Goal: Information Seeking & Learning: Understand process/instructions

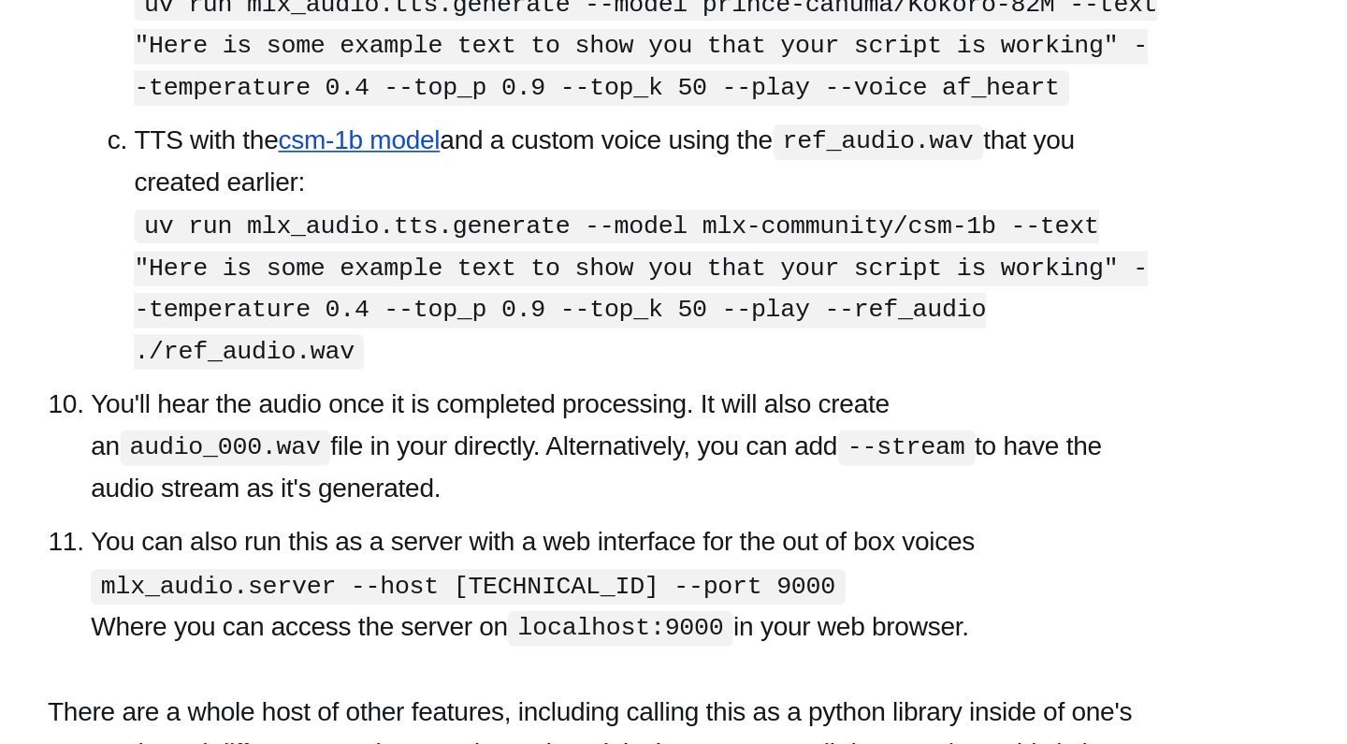
scroll to position [1544, 0]
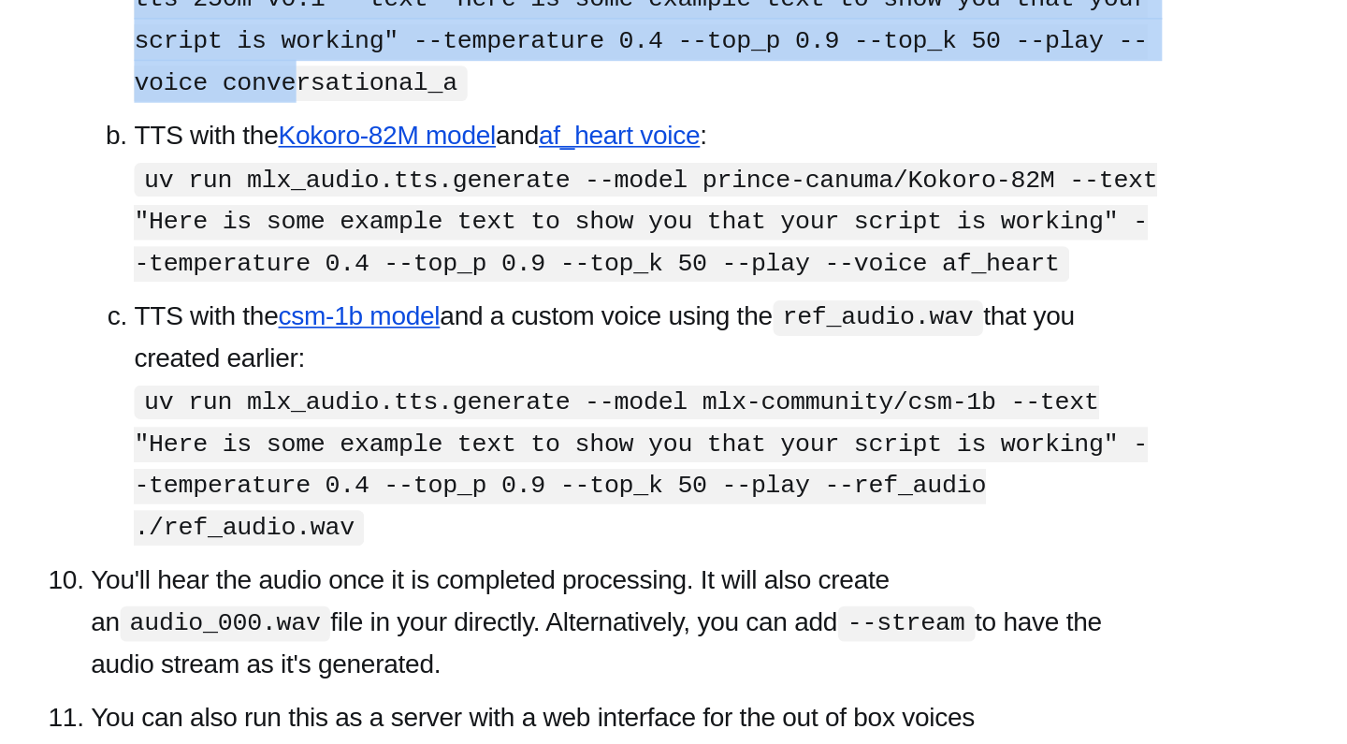
copy code "mlx_audio.tts.generate --model [PERSON_NAME]/[PERSON_NAME]-tts-250m-v0.1 --text…"
drag, startPoint x: 151, startPoint y: 84, endPoint x: 220, endPoint y: 157, distance: 100.6
click at [389, 157] on code "uv run mlx_audio.tts.generate --model [PERSON_NAME]/[PERSON_NAME]-tts-250m-v0.1…" at bounding box center [696, 110] width 615 height 97
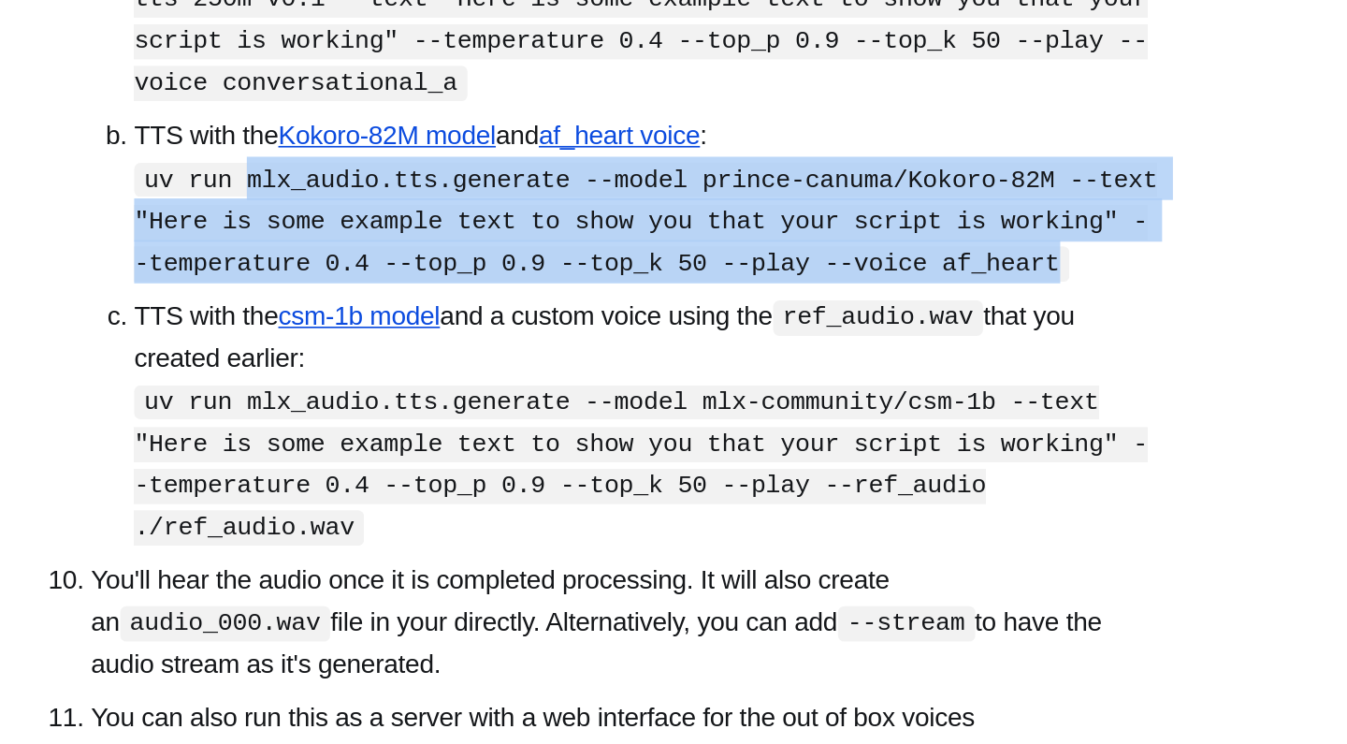
copy code "mlx_audio.tts.generate --model prince-canuma/Kokoro-82M --text "Here is some ex…"
drag, startPoint x: 149, startPoint y: 218, endPoint x: 152, endPoint y: 288, distance: 70.2
click at [389, 269] on code "uv run mlx_audio.tts.generate --model prince-canuma/Kokoro-82M --text "Here is …" at bounding box center [699, 232] width 620 height 72
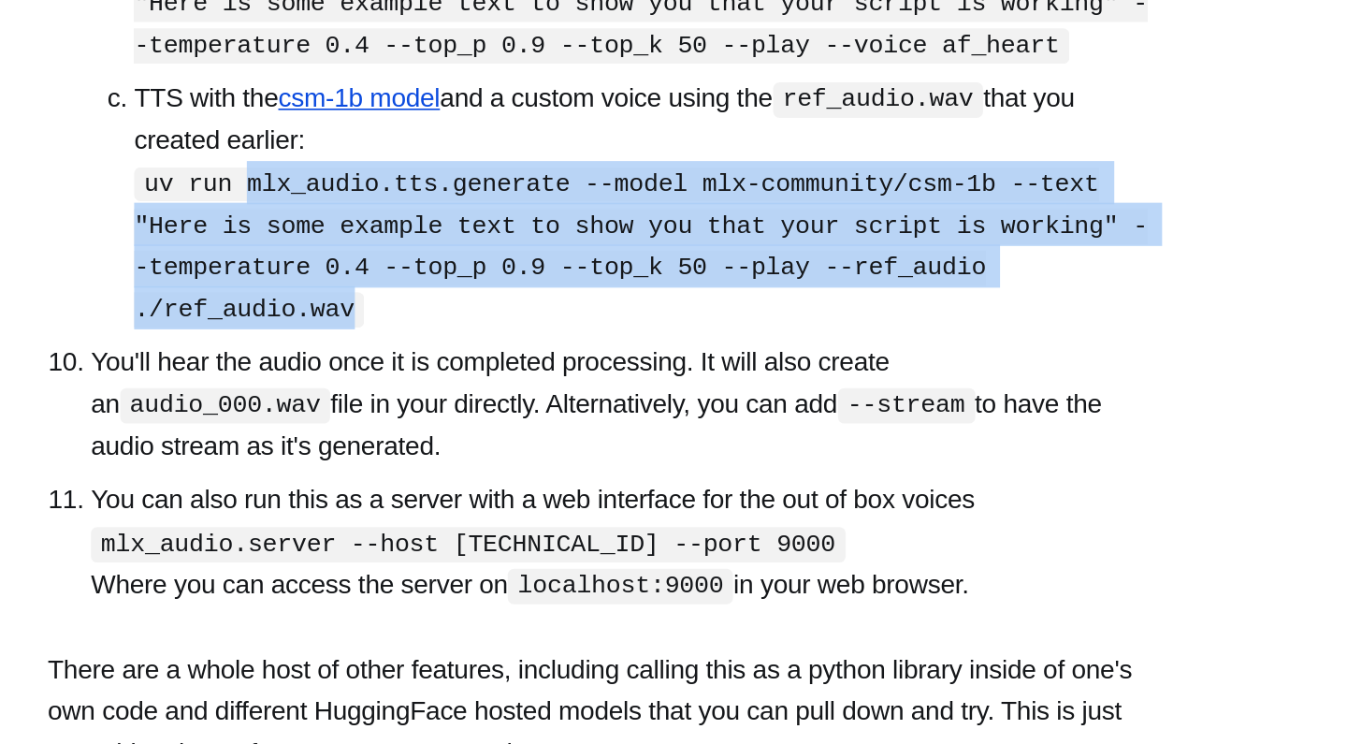
drag, startPoint x: 151, startPoint y: 242, endPoint x: 214, endPoint y: 315, distance: 96.8
click at [389, 331] on code "uv run mlx_audio.tts.generate --model mlx-community/csm-1b --text "Here is some…" at bounding box center [696, 379] width 615 height 97
copy code "mlx_audio.tts.generate --model mlx-community/csm-1b --text "Here is some exampl…"
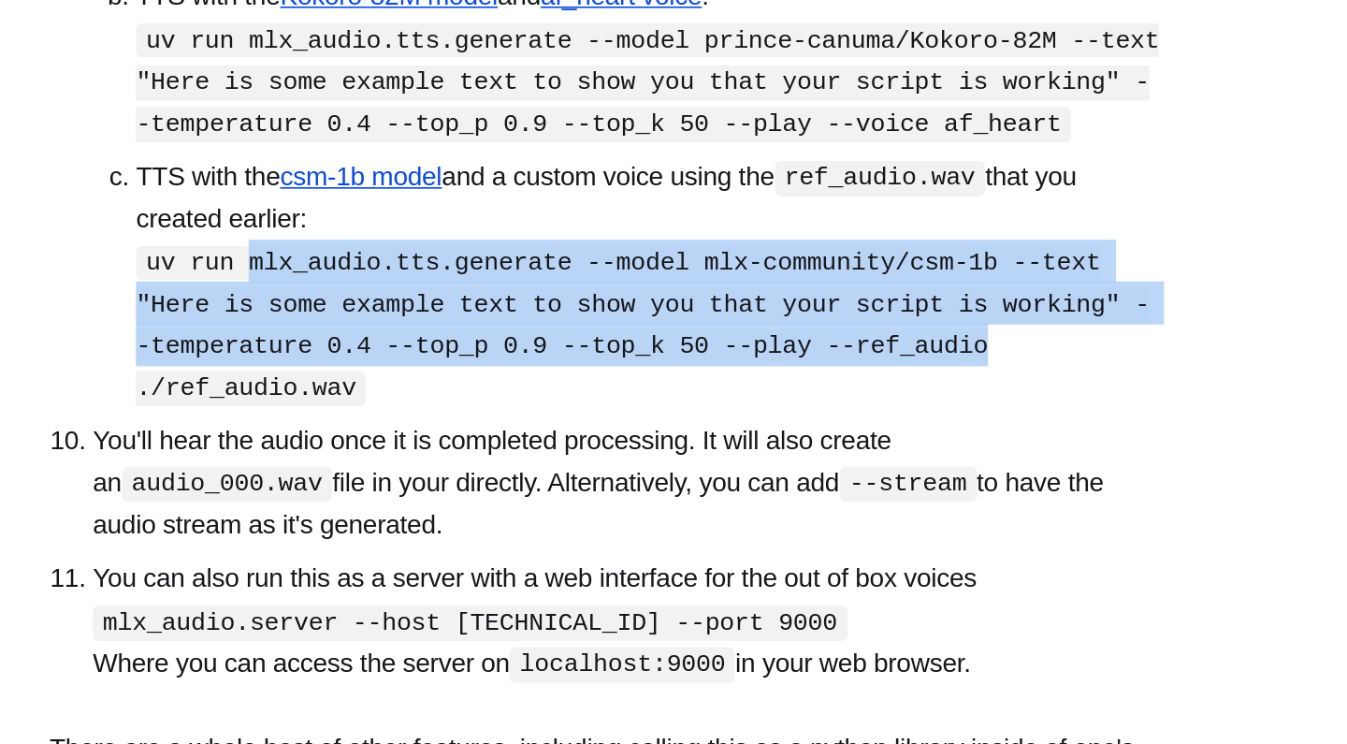
drag, startPoint x: 151, startPoint y: 292, endPoint x: 628, endPoint y: 338, distance: 479.4
click at [628, 338] on li "TTS with the csm-1b model and a custom voice using the ref_audio.wav that you c…" at bounding box center [699, 353] width 621 height 153
copy code "mlx_audio.tts.generate --model mlx-community/csm-1b --text "Here is some exampl…"
